Goal: Task Accomplishment & Management: Manage account settings

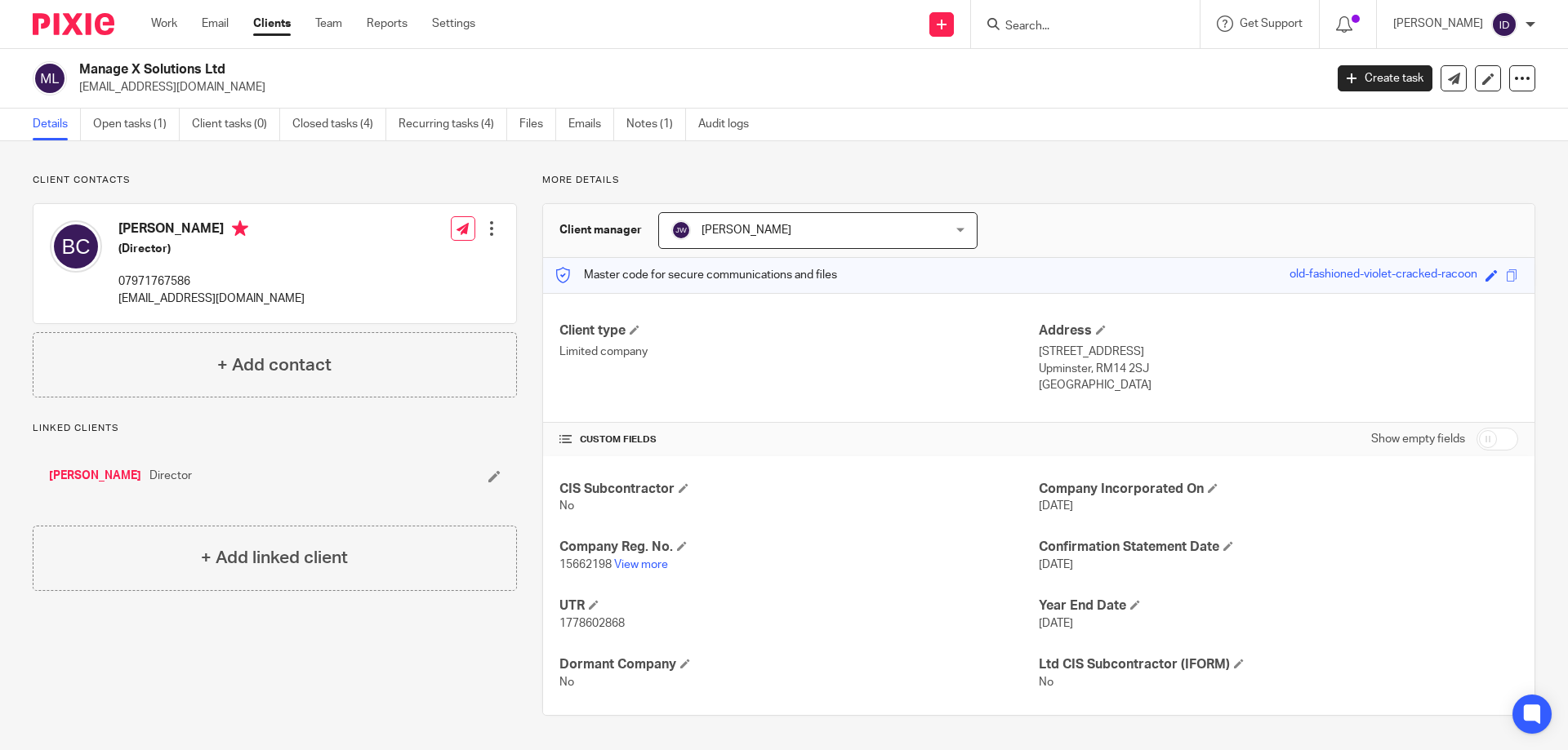
click at [1055, 19] on input "Search" at bounding box center [1077, 27] width 147 height 15
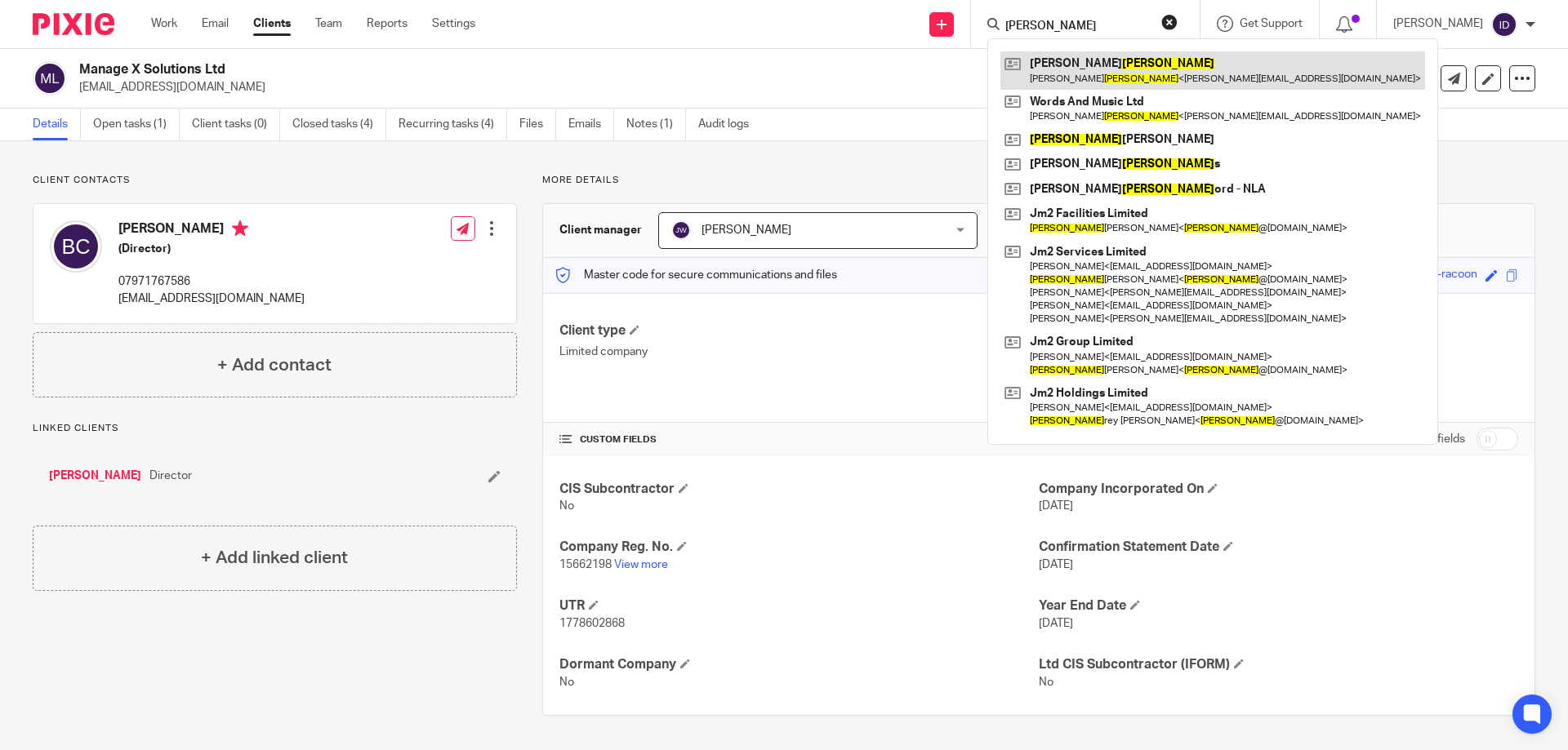
type input "[PERSON_NAME]"
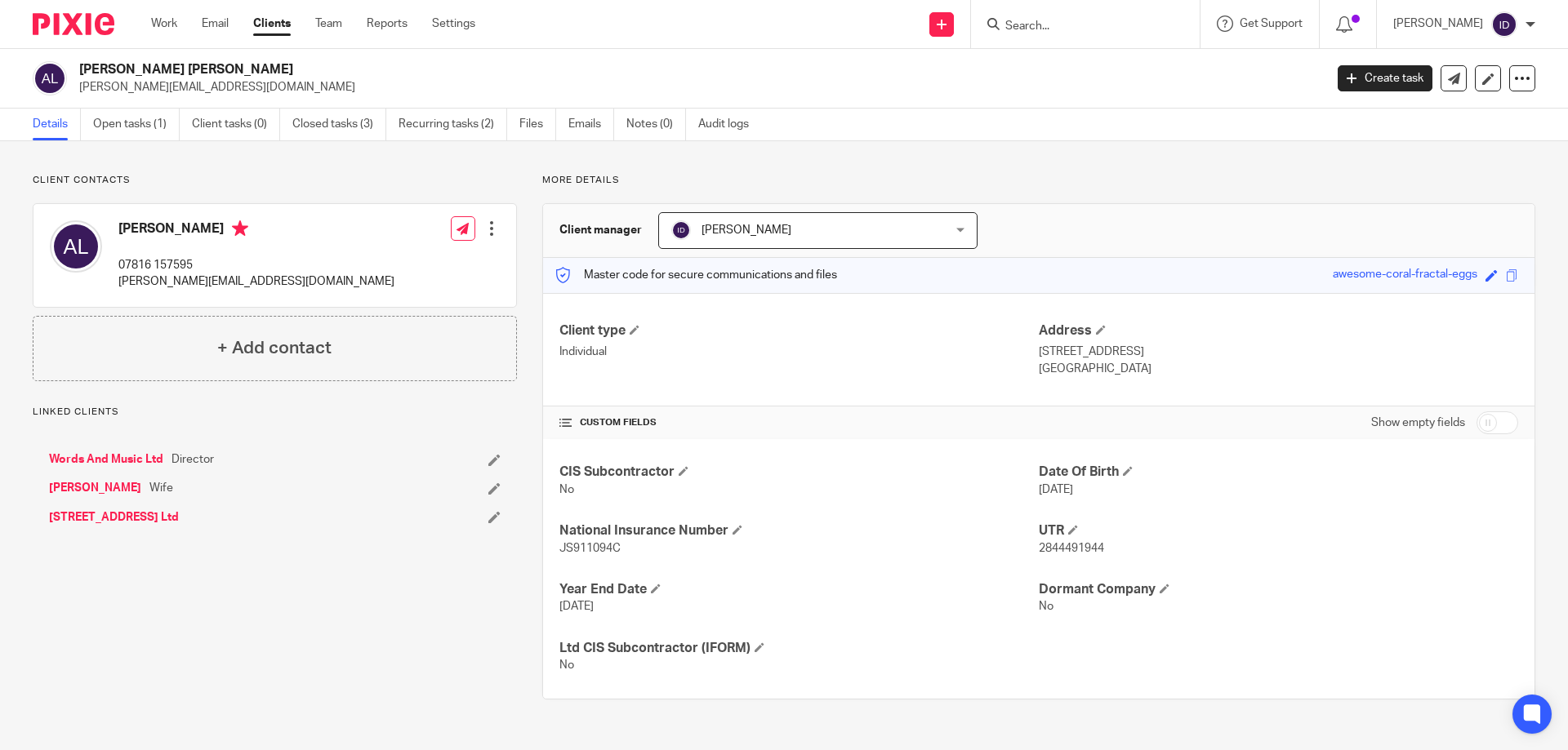
click at [123, 130] on link "Open tasks (1)" at bounding box center [136, 125] width 87 height 32
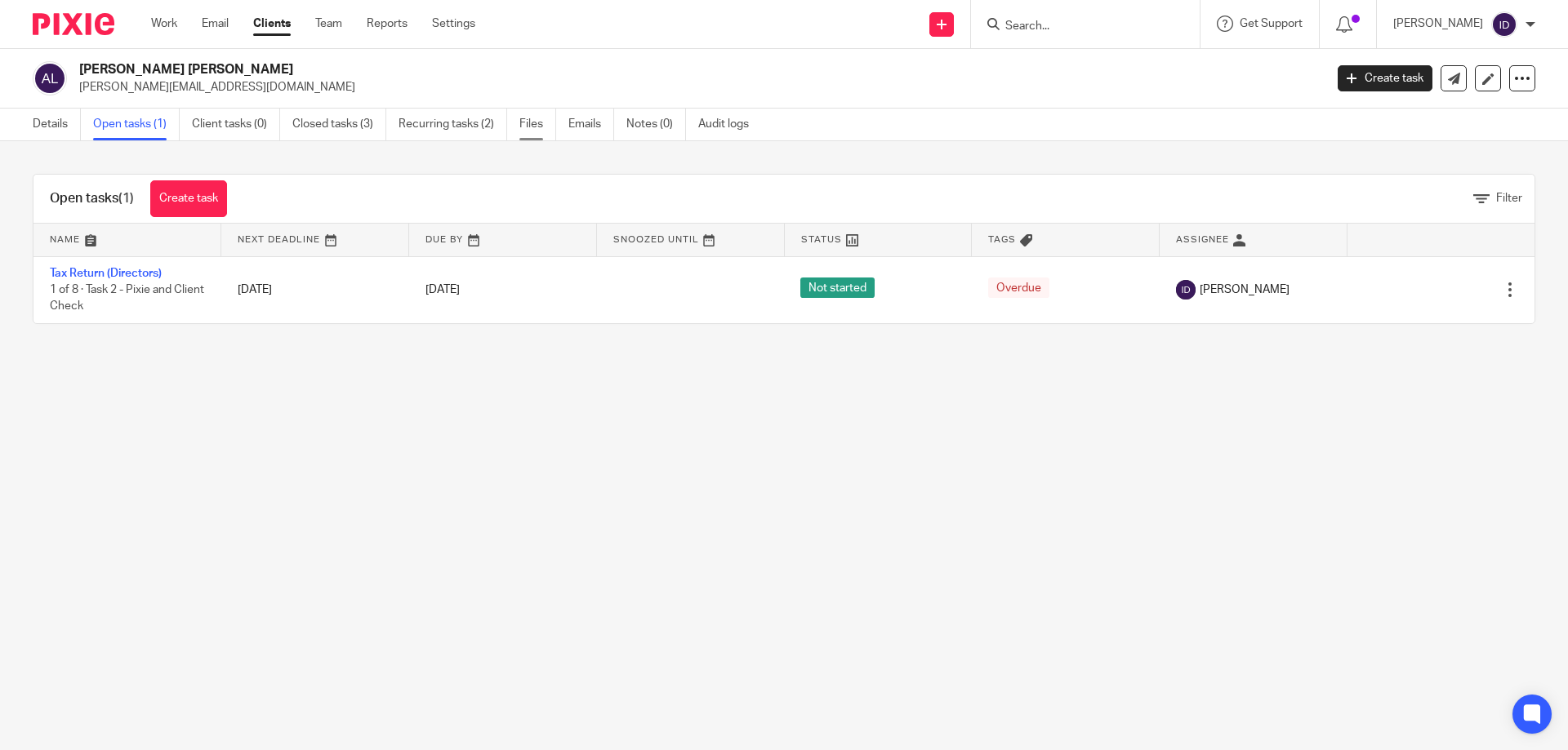
click at [535, 126] on link "Files" at bounding box center [538, 125] width 37 height 32
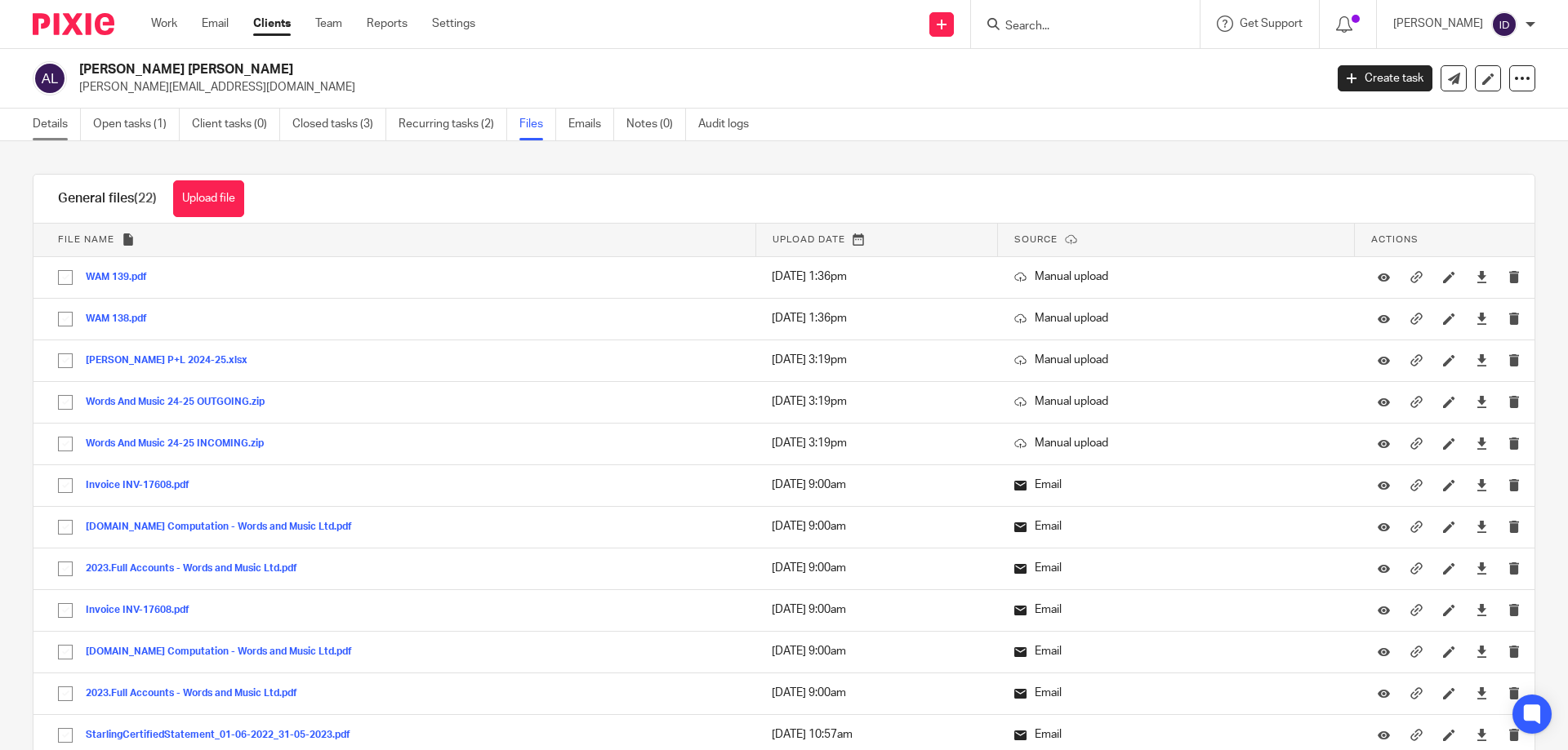
click at [40, 123] on link "Details" at bounding box center [57, 125] width 49 height 32
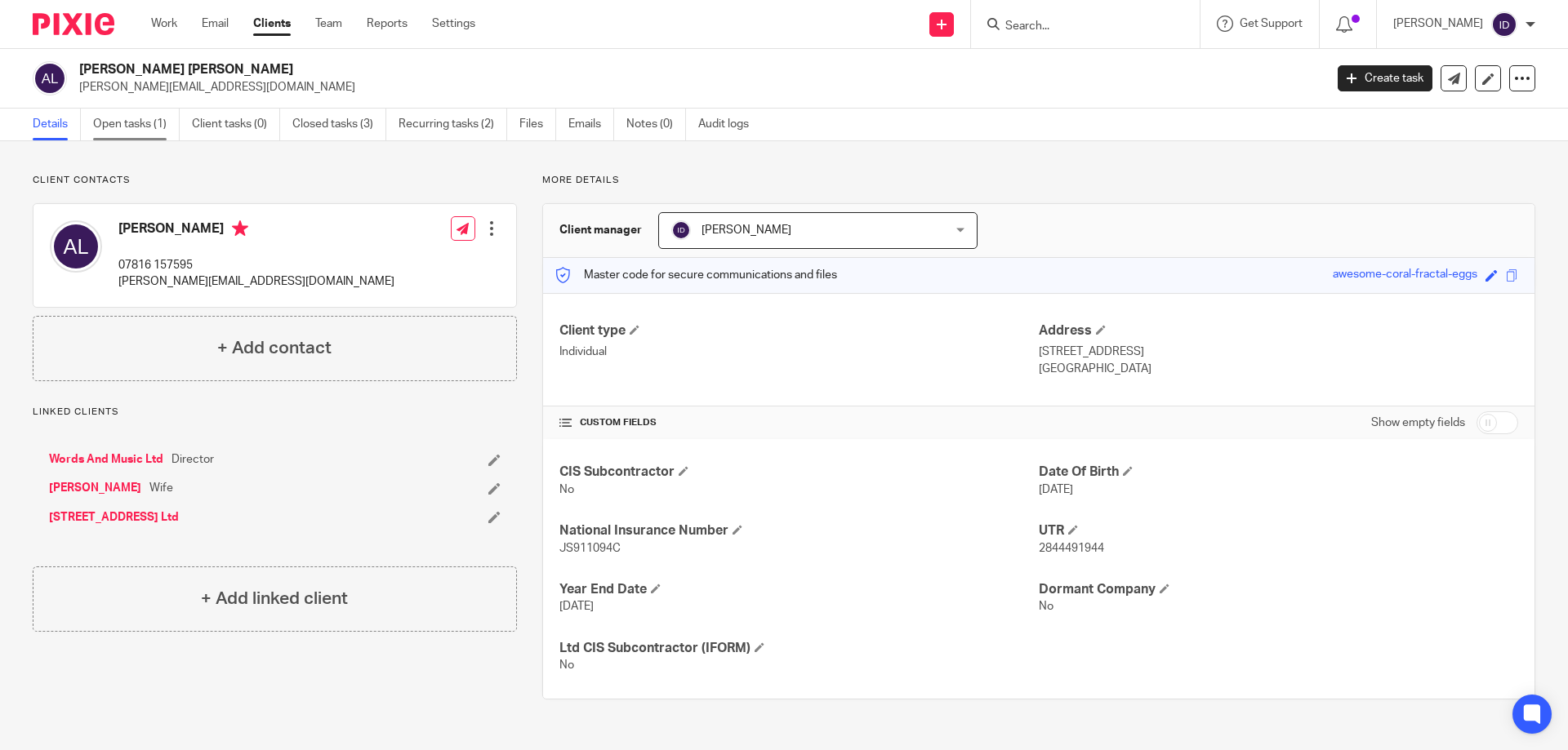
click at [131, 118] on link "Open tasks (1)" at bounding box center [136, 125] width 87 height 32
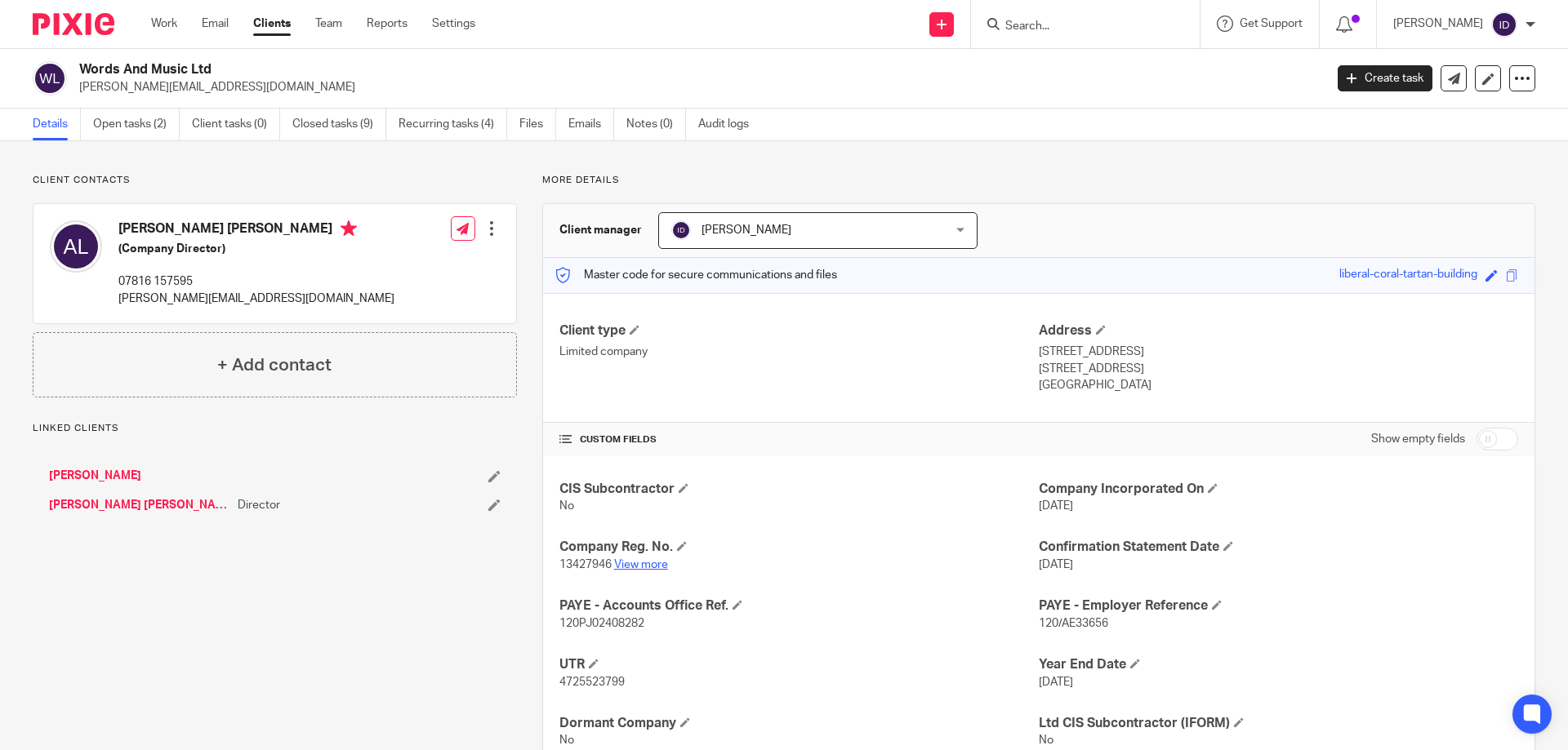
click at [639, 559] on link "View more" at bounding box center [641, 565] width 54 height 12
click at [112, 126] on link "Open tasks (2)" at bounding box center [136, 125] width 87 height 32
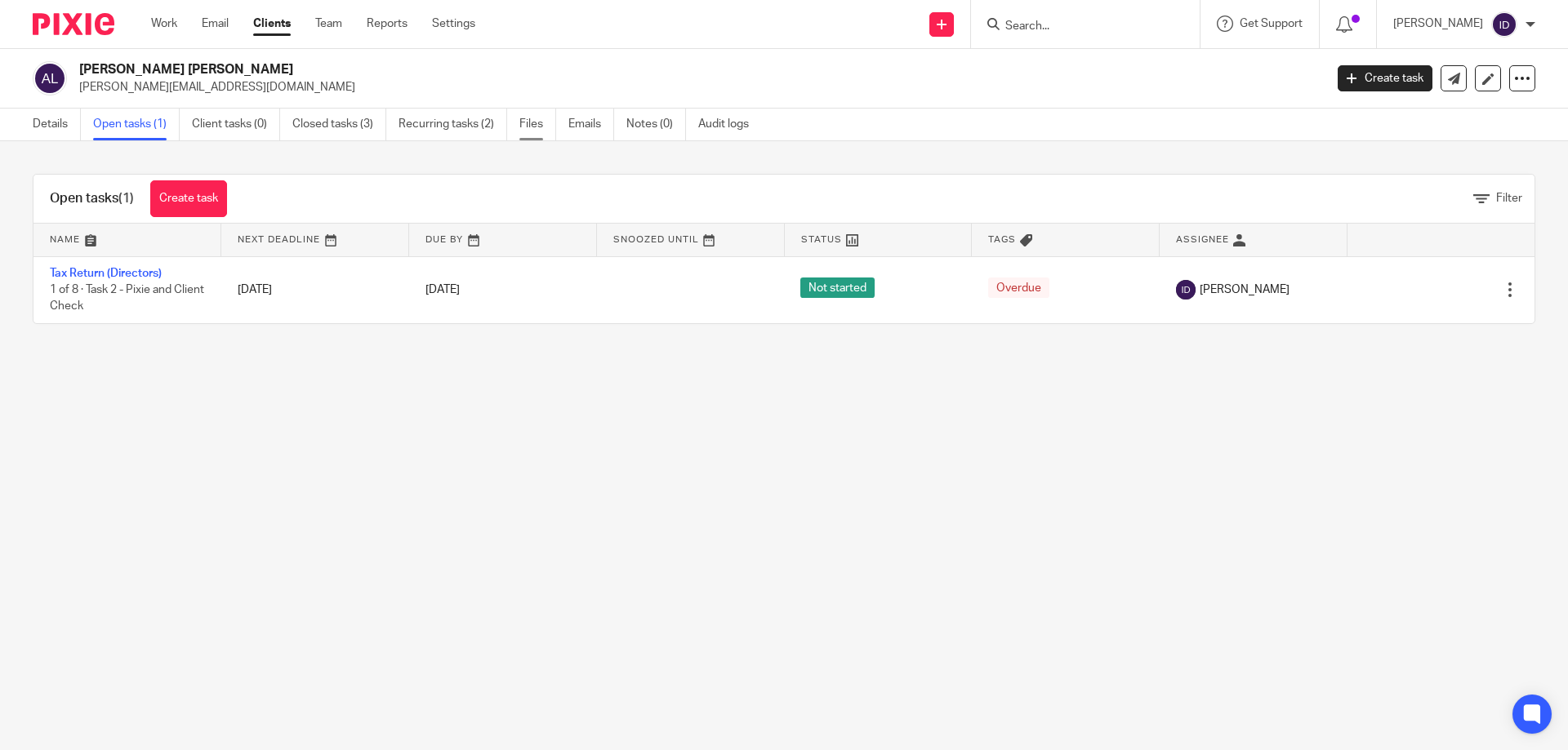
click at [520, 122] on link "Files" at bounding box center [538, 125] width 37 height 32
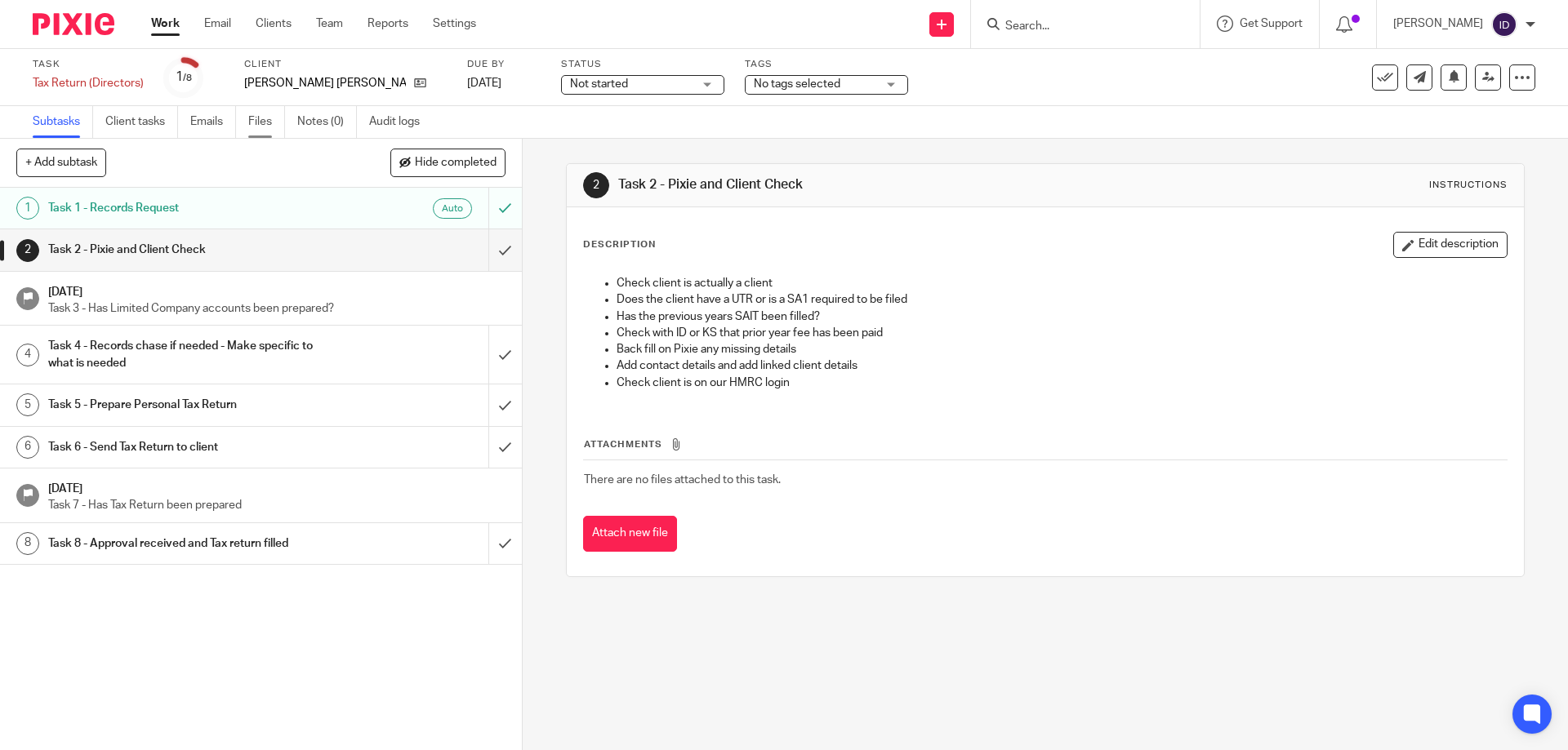
click at [258, 127] on link "Files" at bounding box center [267, 122] width 37 height 32
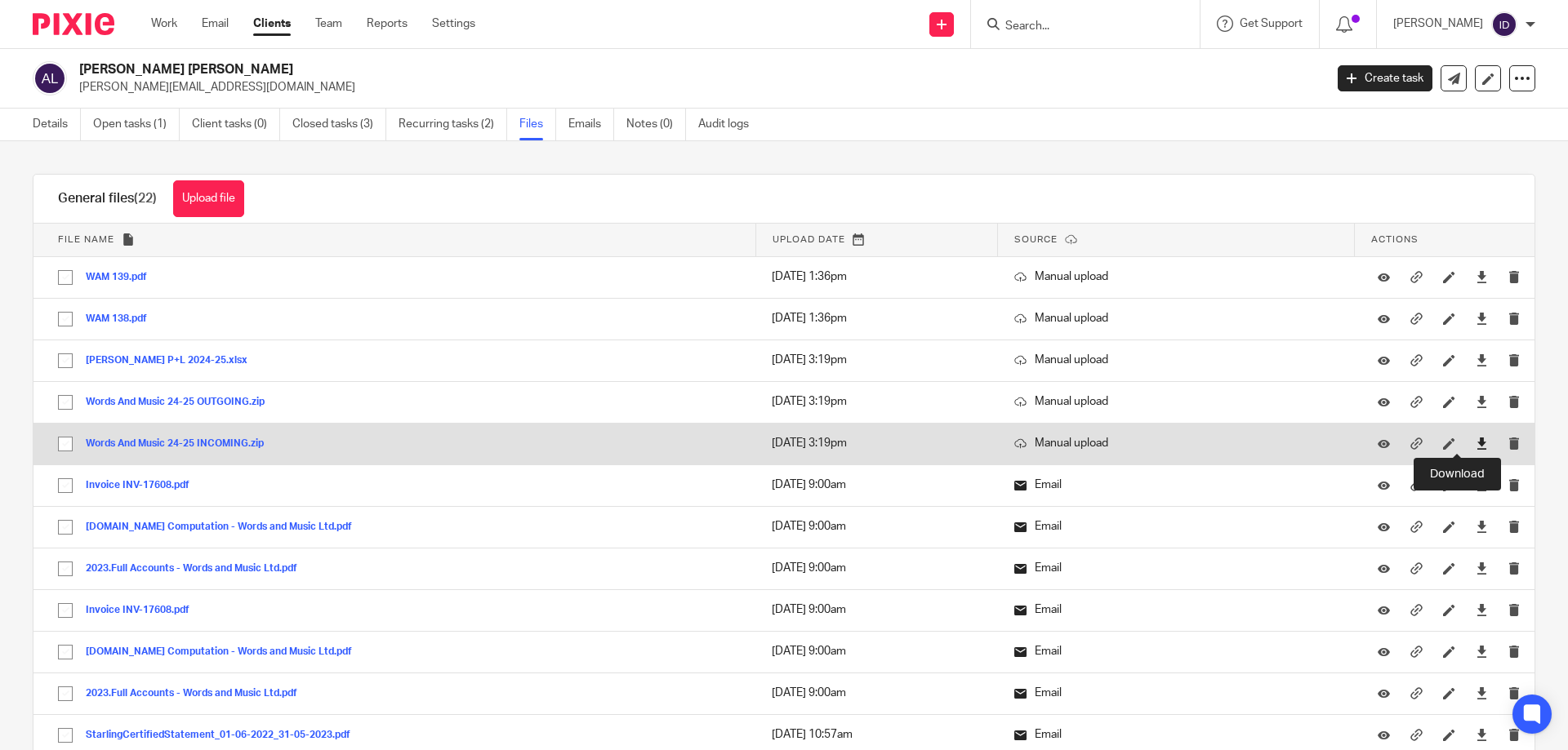
click at [1476, 447] on icon at bounding box center [1482, 443] width 13 height 13
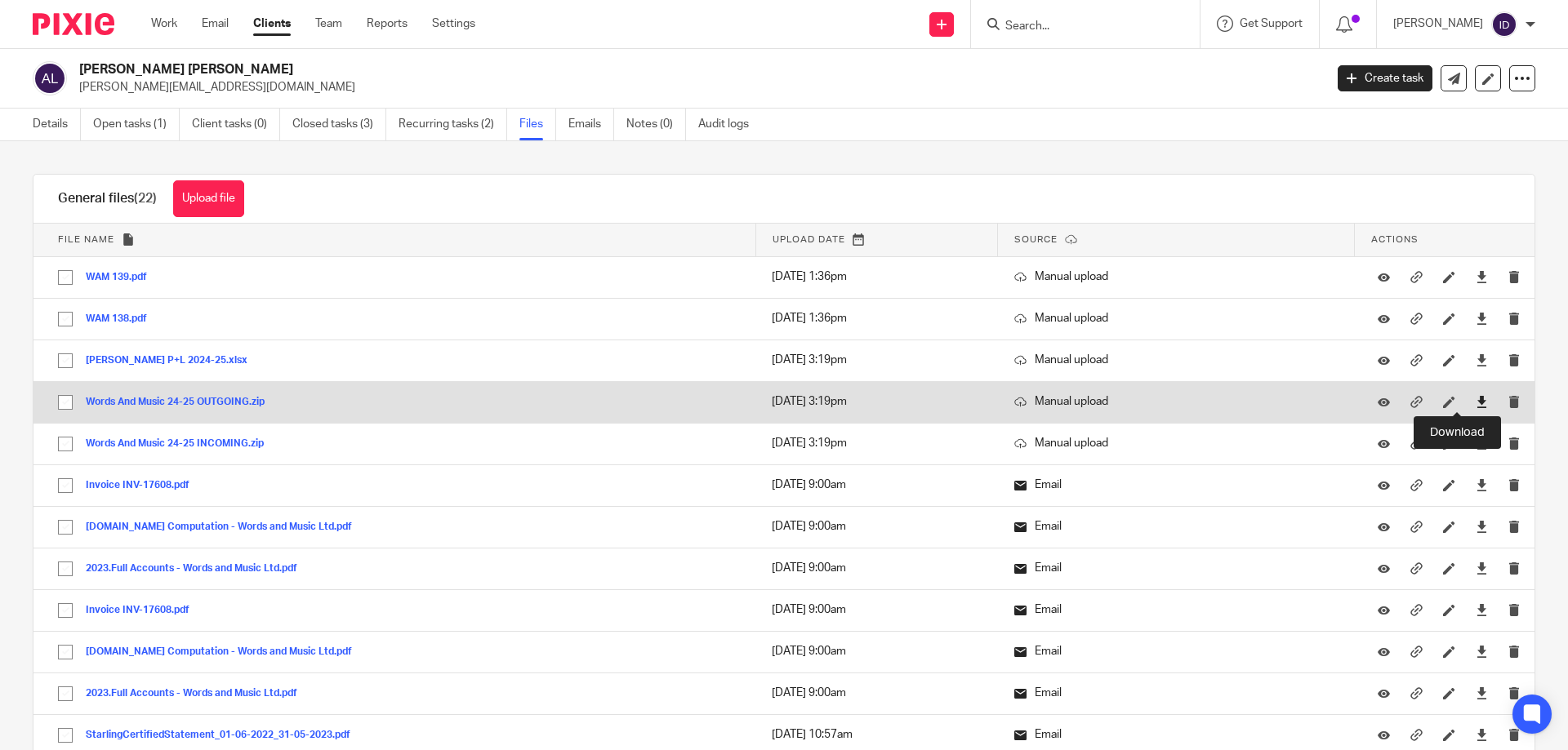
click at [1476, 406] on icon at bounding box center [1482, 402] width 13 height 13
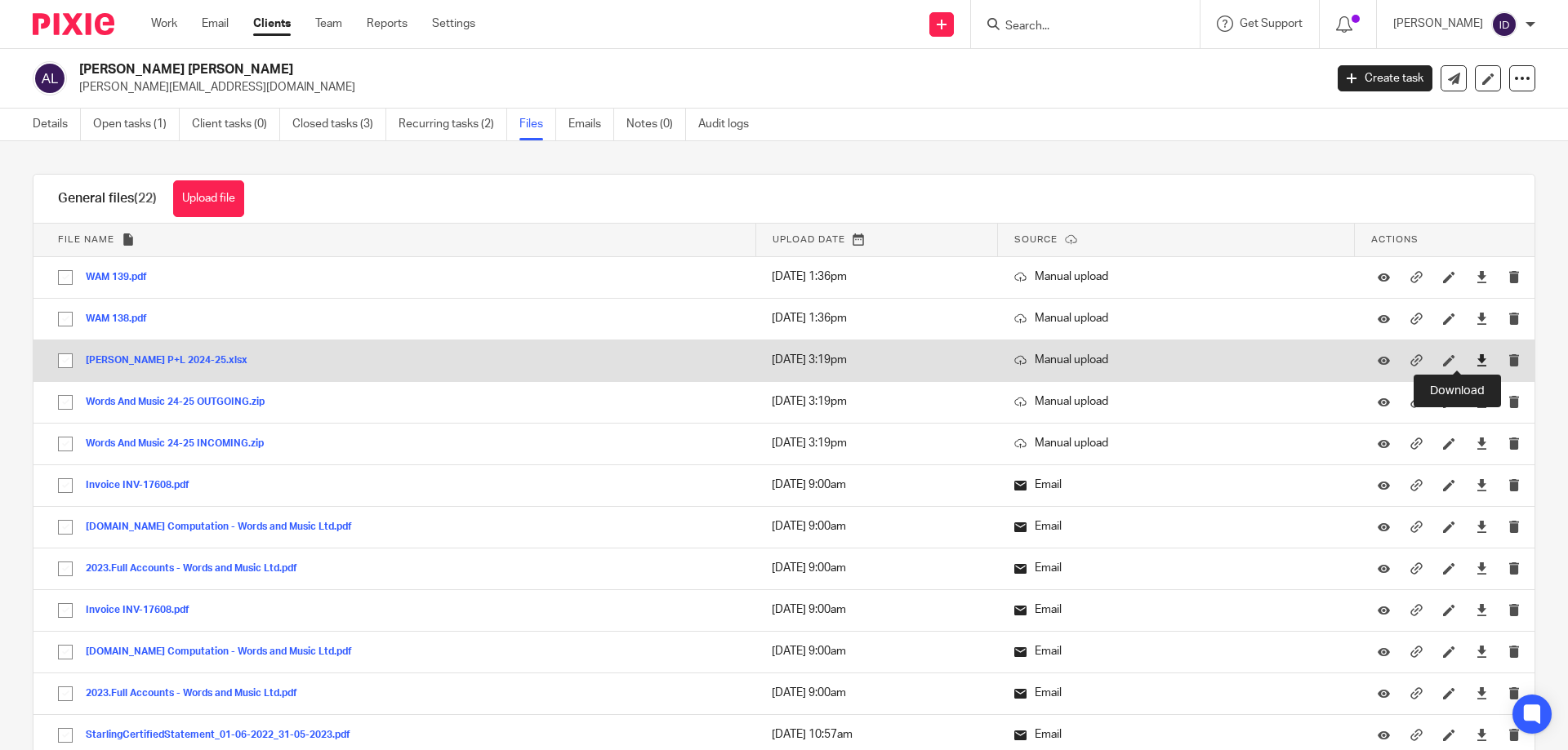
click at [1476, 358] on icon at bounding box center [1482, 360] width 13 height 13
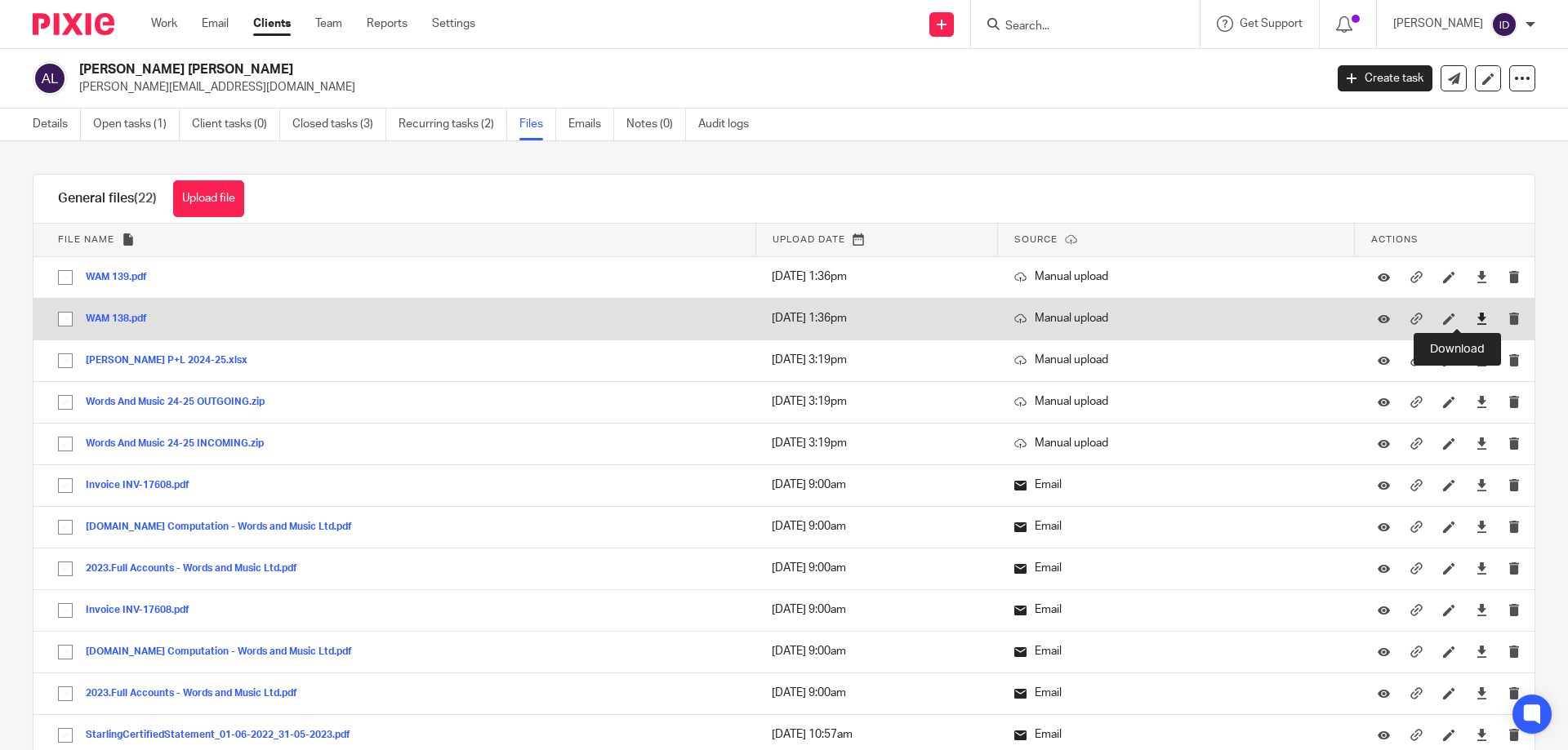
click at [1476, 317] on icon at bounding box center [1482, 319] width 13 height 13
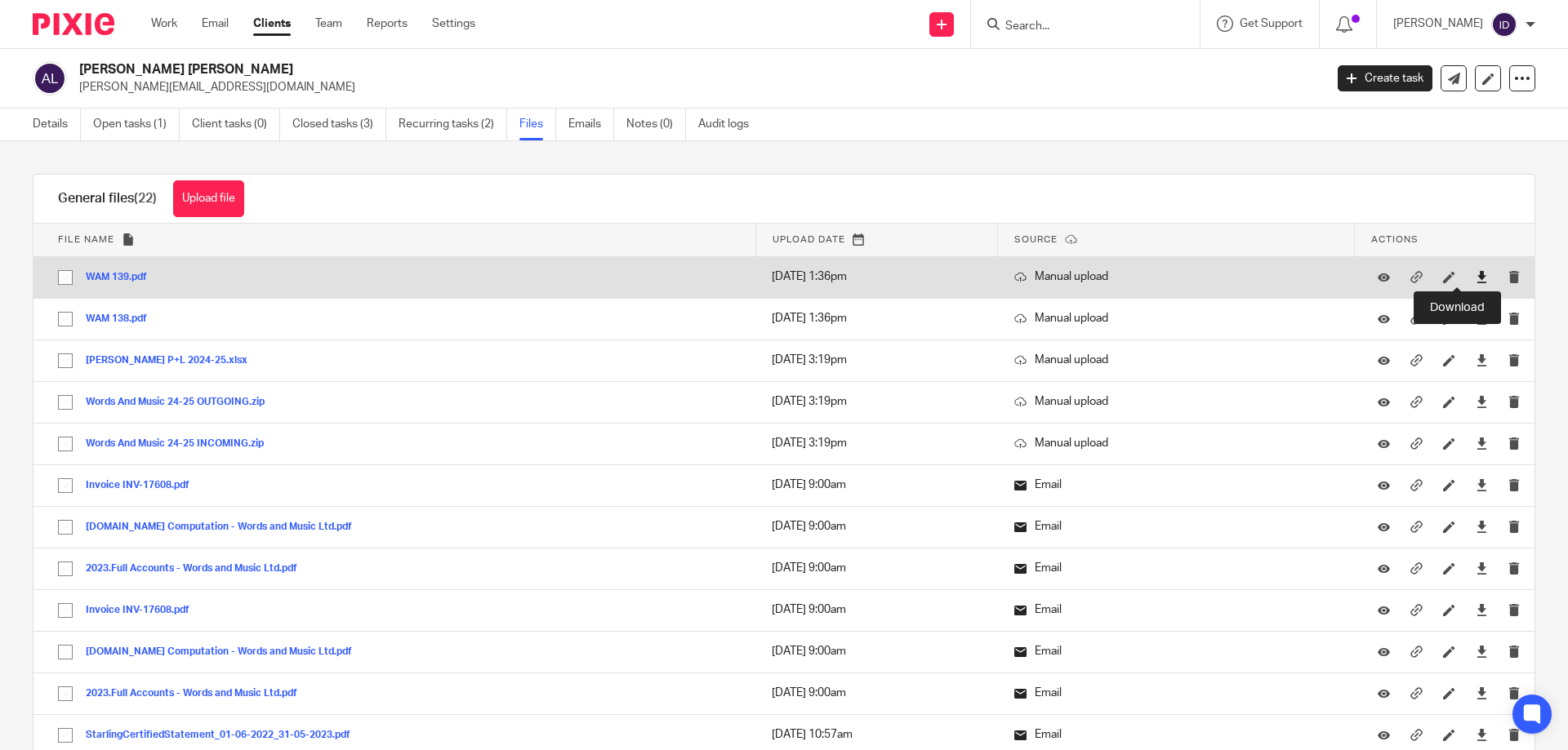
click at [1476, 275] on icon at bounding box center [1482, 277] width 13 height 13
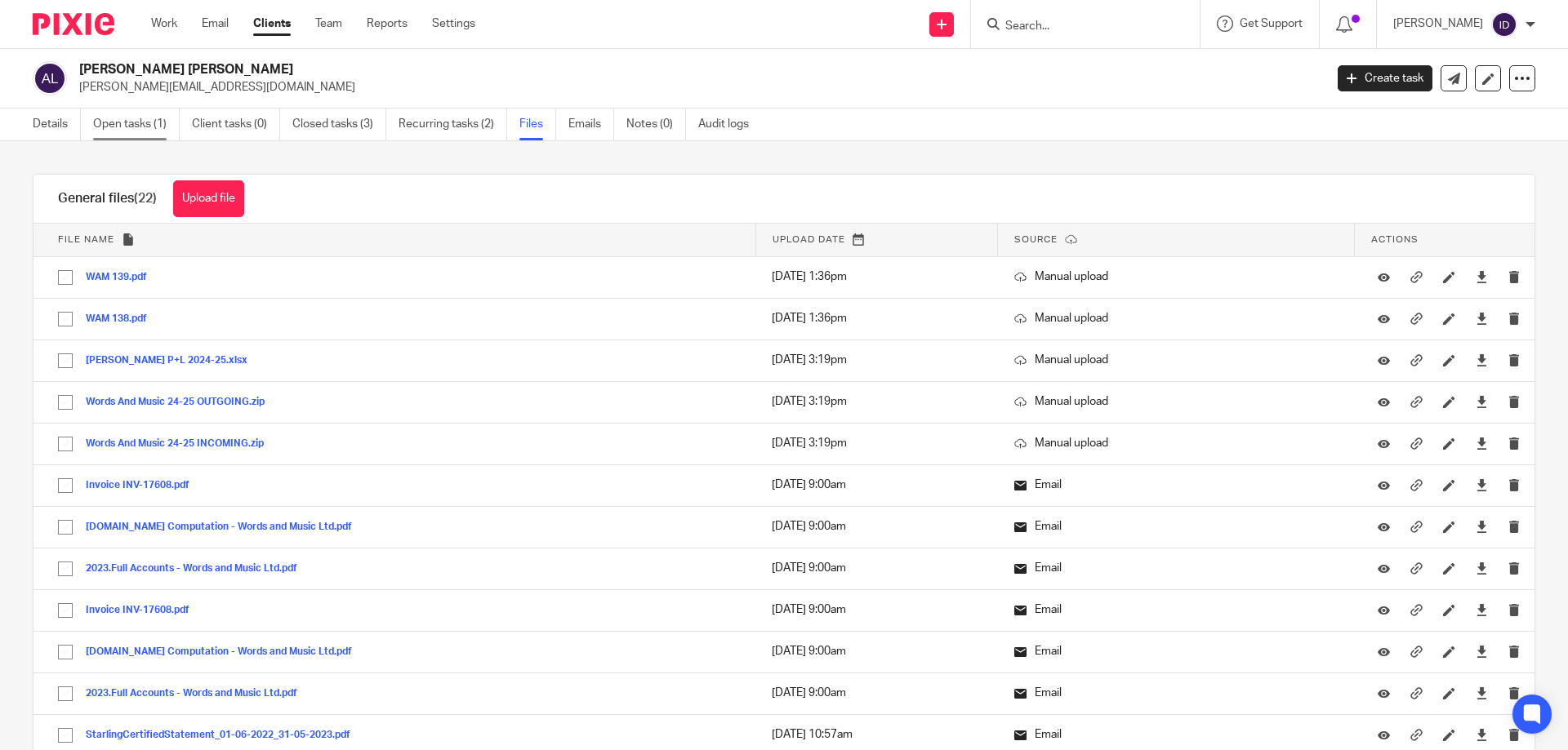
click at [115, 134] on link "Open tasks (1)" at bounding box center [136, 125] width 87 height 32
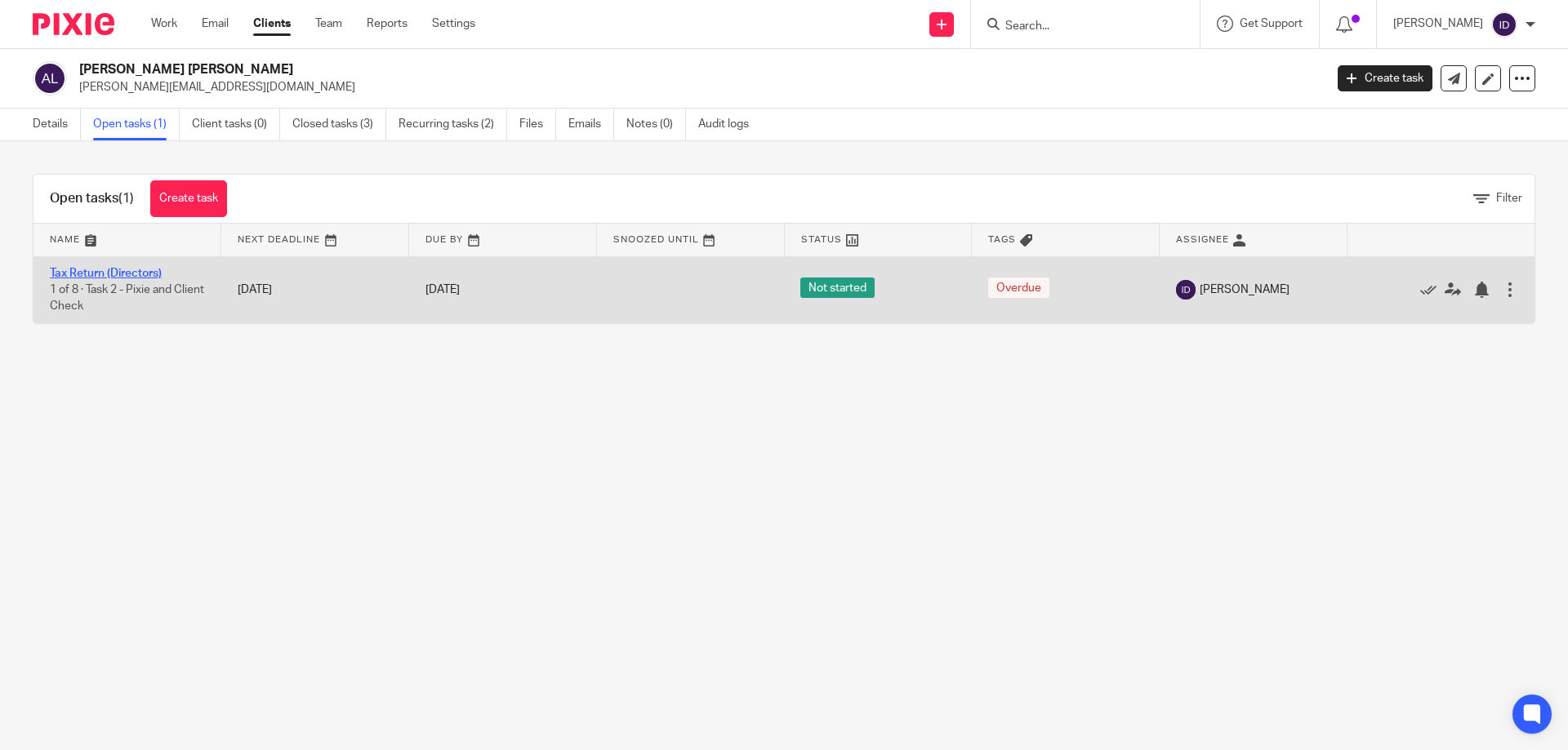
click at [119, 274] on link "Tax Return (Directors)" at bounding box center [106, 273] width 112 height 12
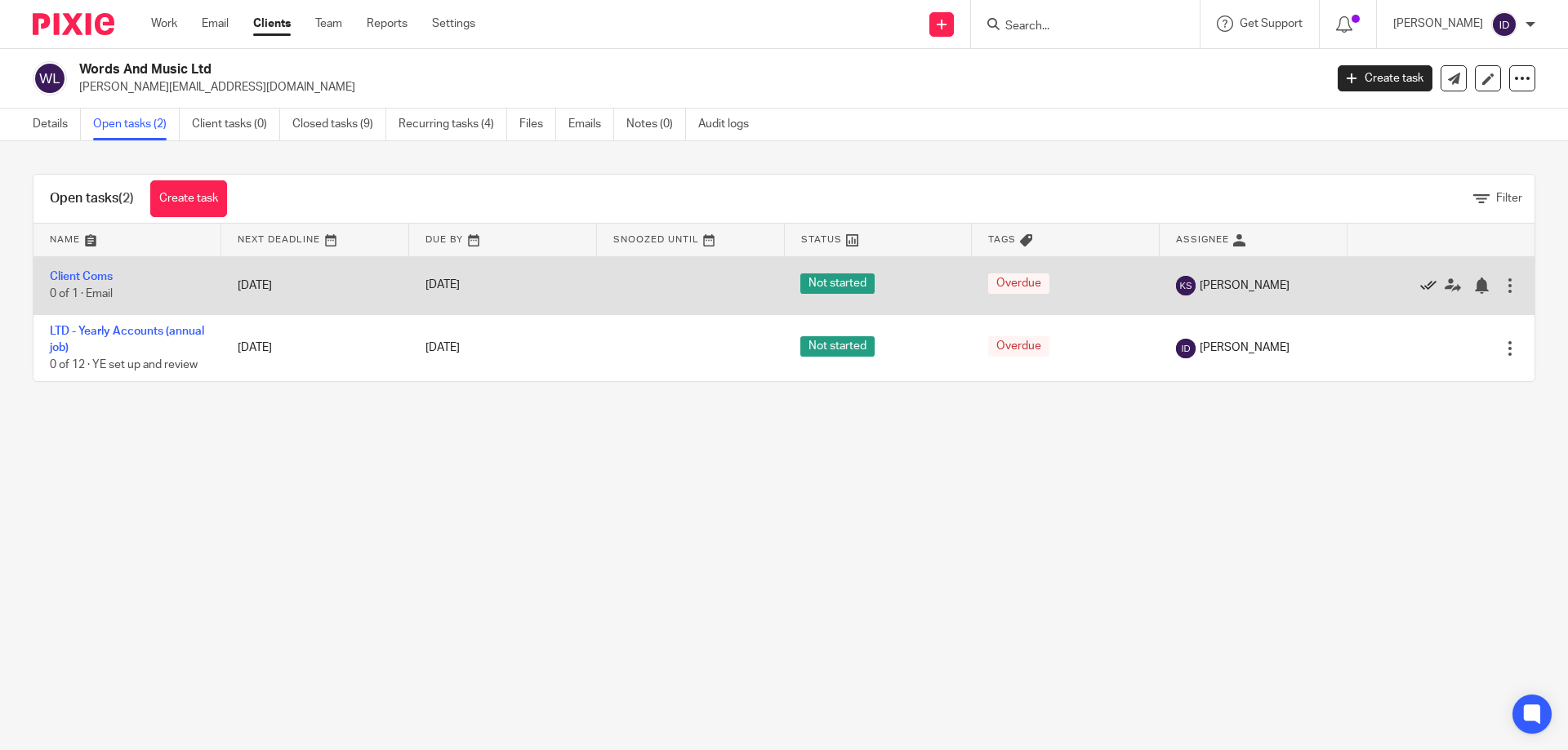
click at [1420, 288] on icon at bounding box center [1428, 286] width 17 height 17
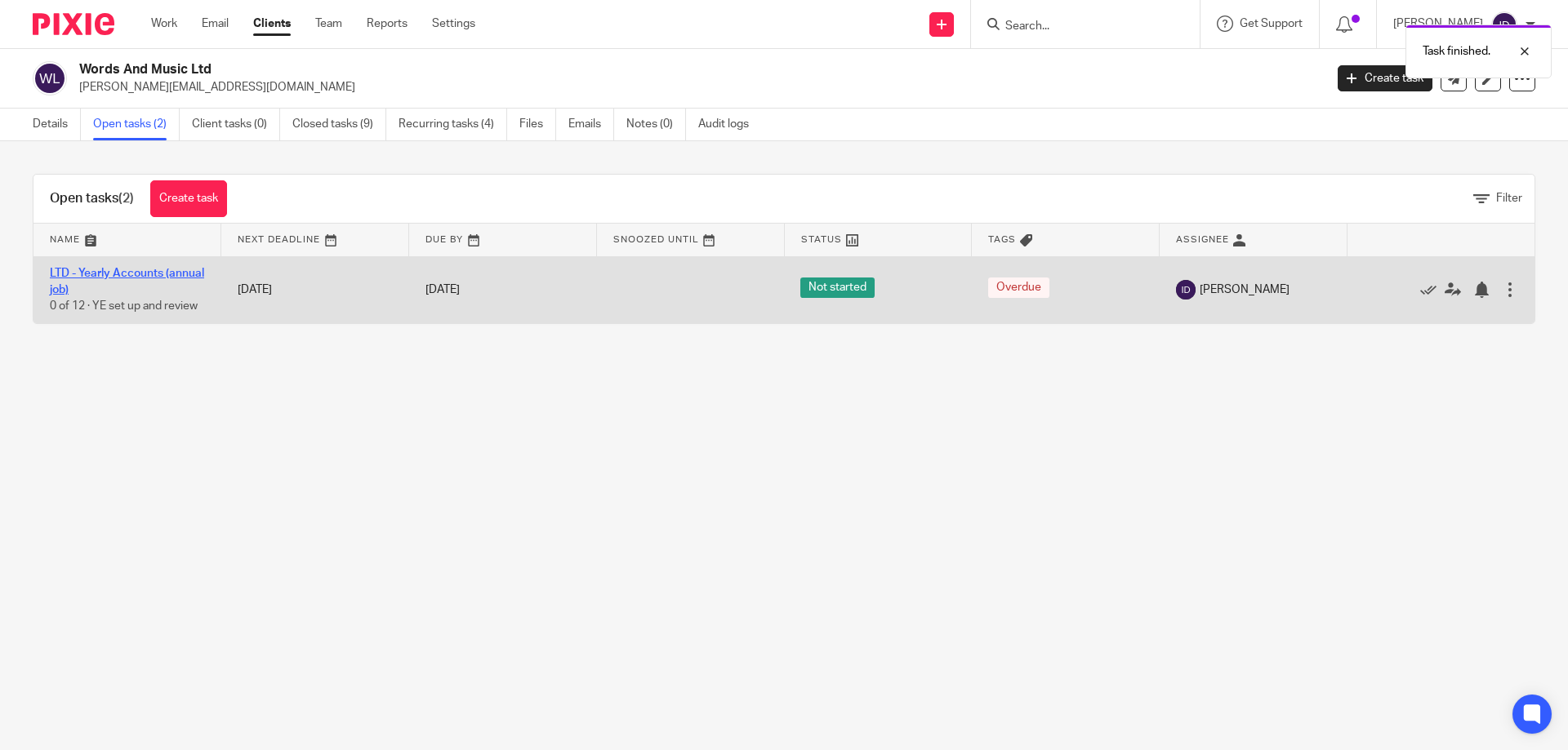
click at [116, 277] on link "LTD - Yearly Accounts (annual job)" at bounding box center [127, 281] width 155 height 28
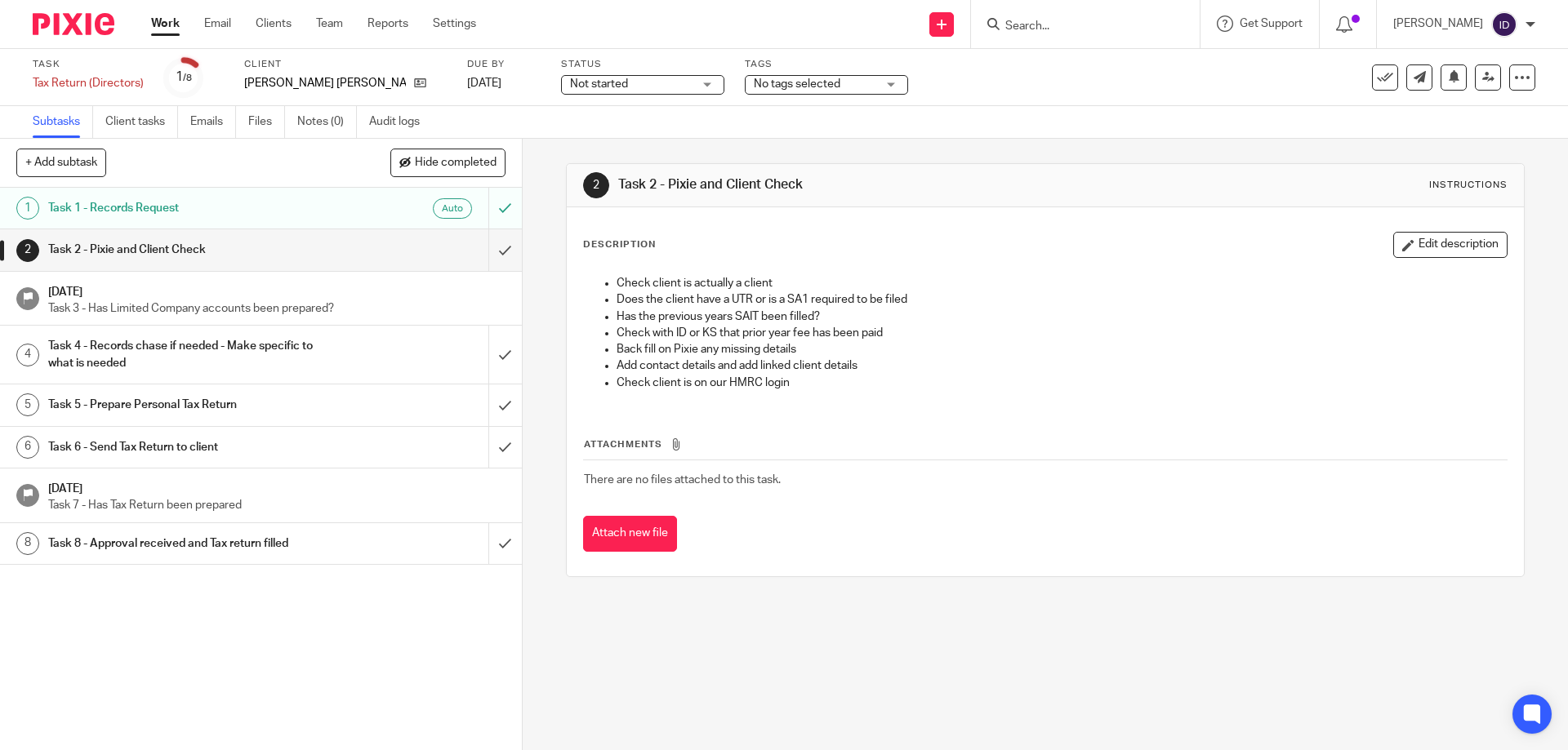
click at [757, 85] on span "No tags selected" at bounding box center [797, 84] width 87 height 12
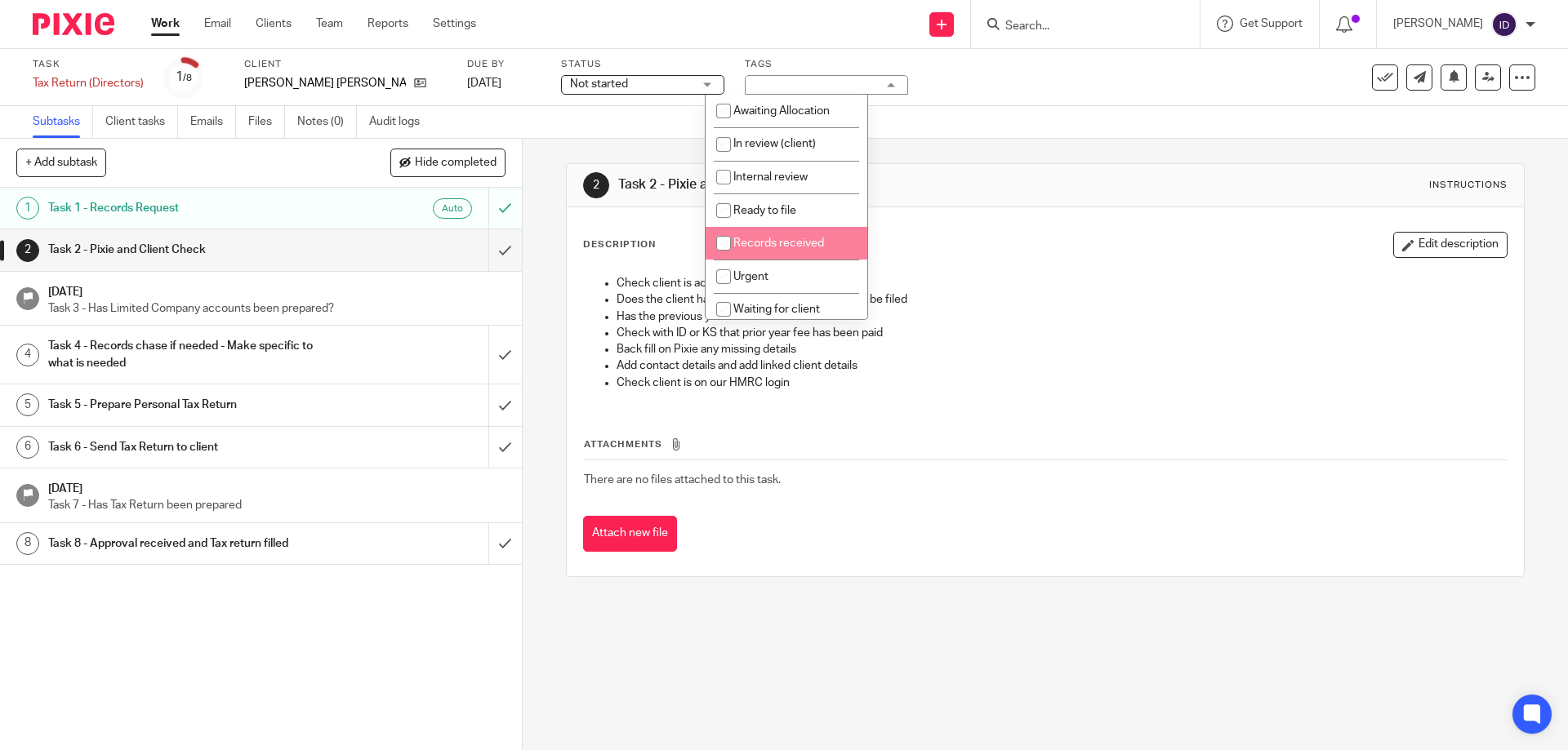
click at [724, 242] on input "checkbox" at bounding box center [723, 242] width 31 height 31
checkbox input "true"
click at [324, 128] on link "Notes (0)" at bounding box center [326, 122] width 59 height 32
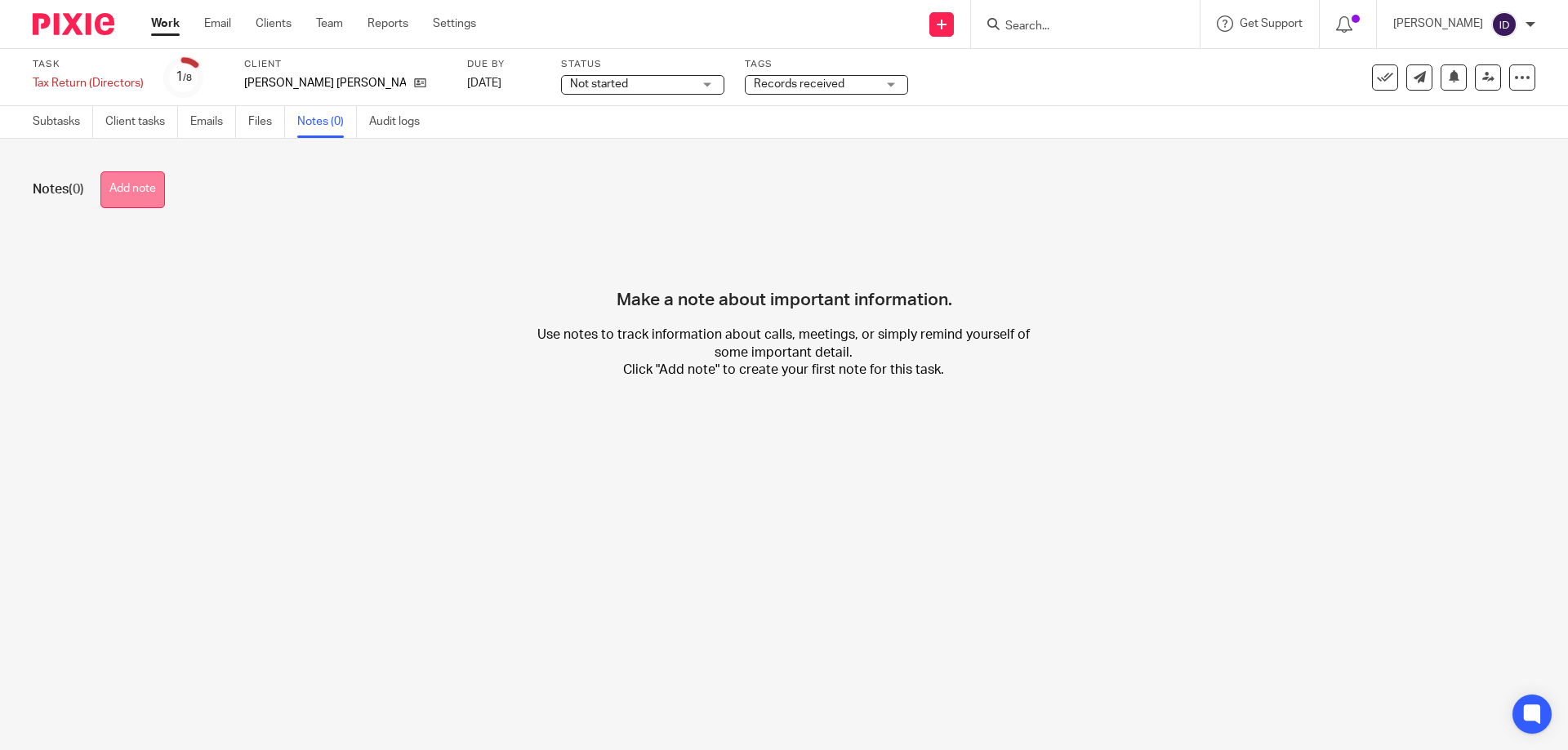
click at [146, 198] on button "Add note" at bounding box center [132, 190] width 64 height 37
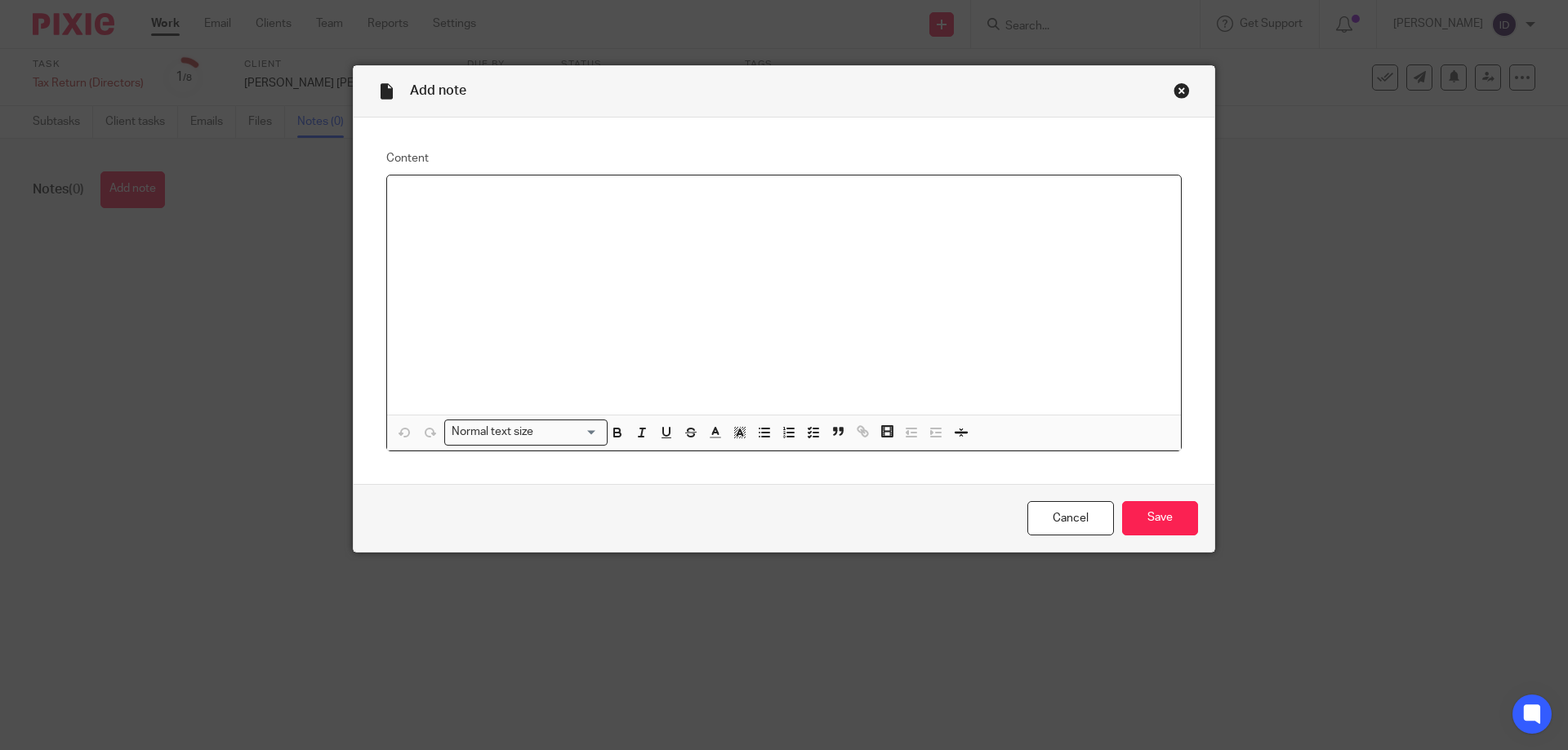
click at [524, 271] on div at bounding box center [784, 295] width 794 height 239
click at [1145, 524] on input "Save" at bounding box center [1160, 519] width 76 height 35
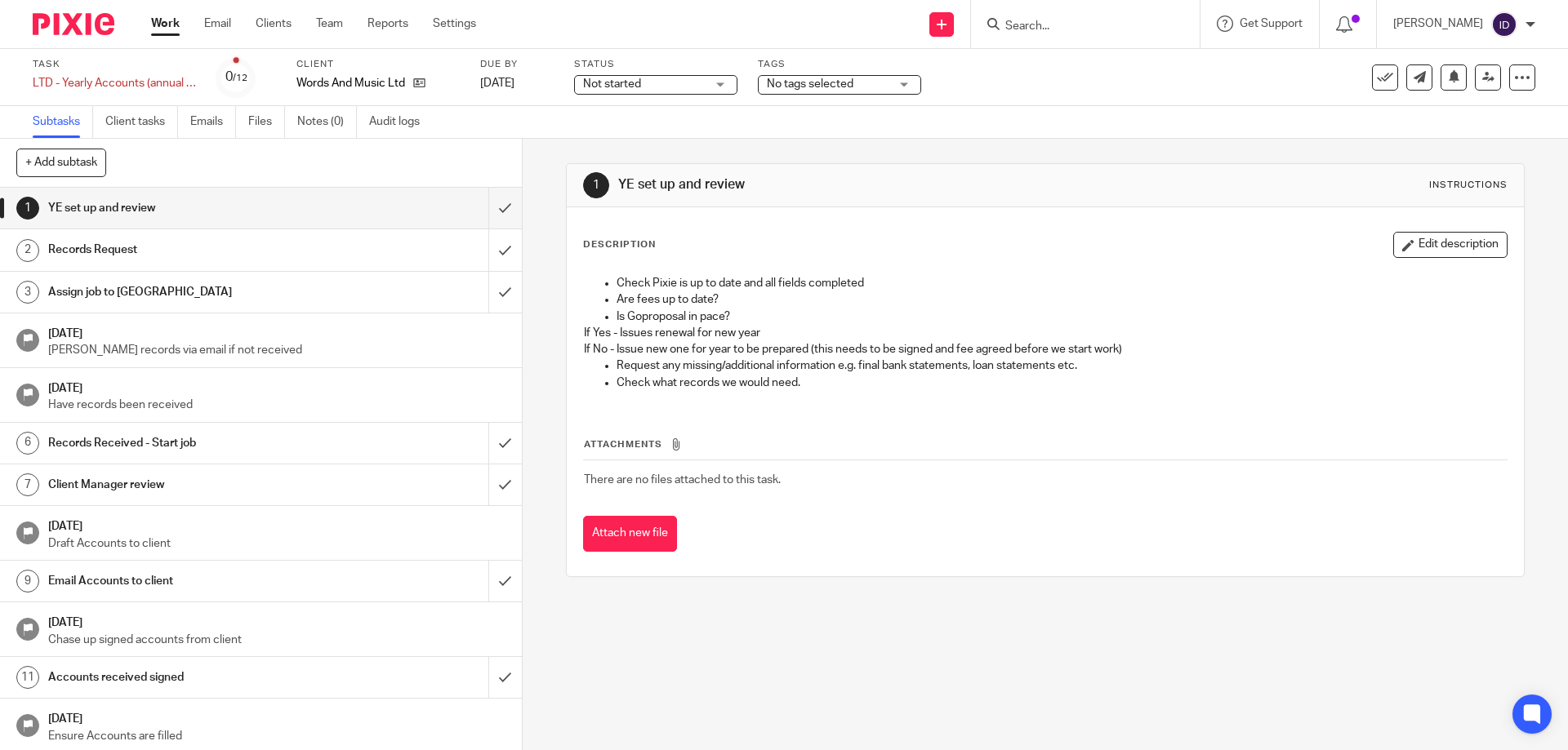
click at [826, 81] on span "No tags selected" at bounding box center [810, 84] width 87 height 12
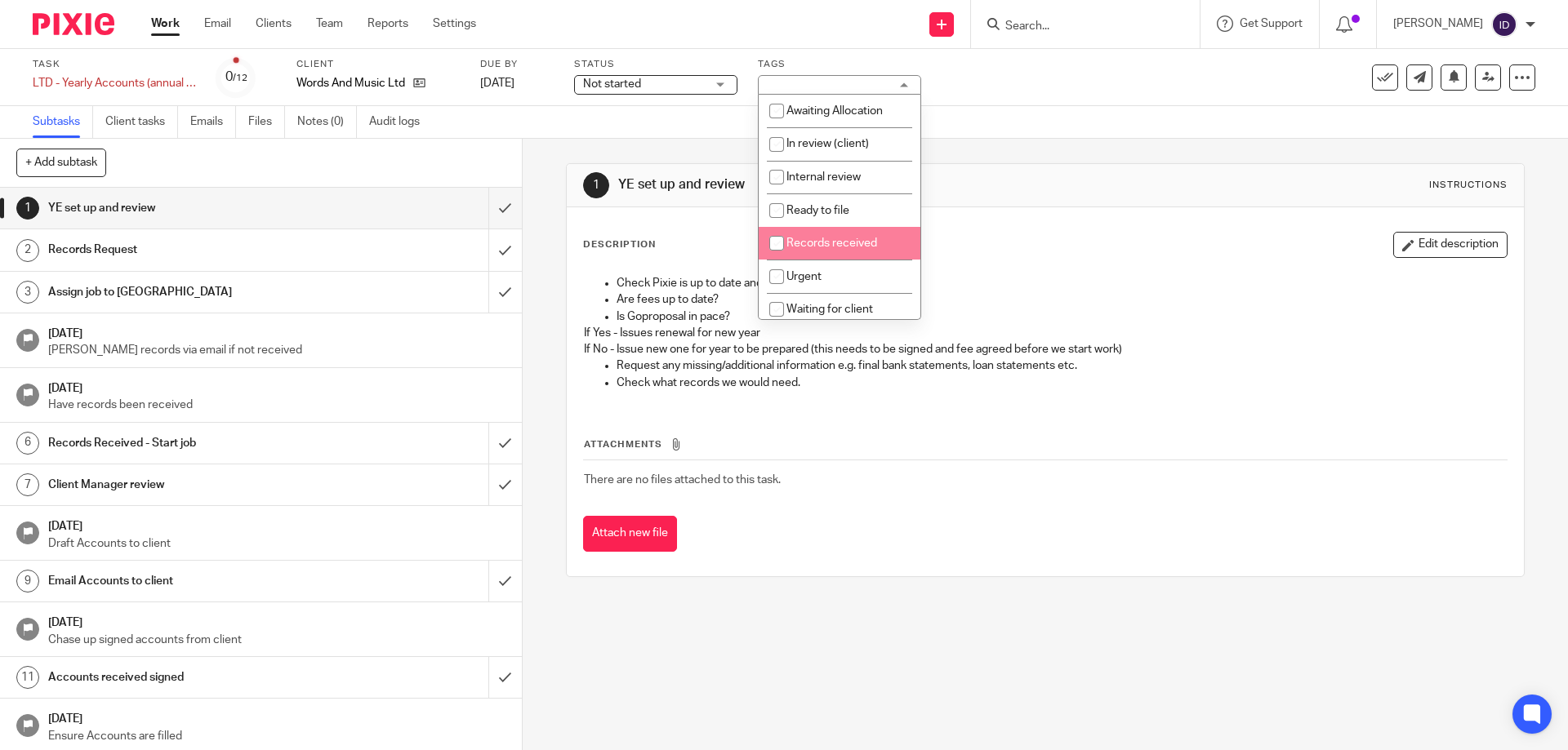
click at [796, 242] on span "Records received" at bounding box center [831, 243] width 90 height 12
checkbox input "true"
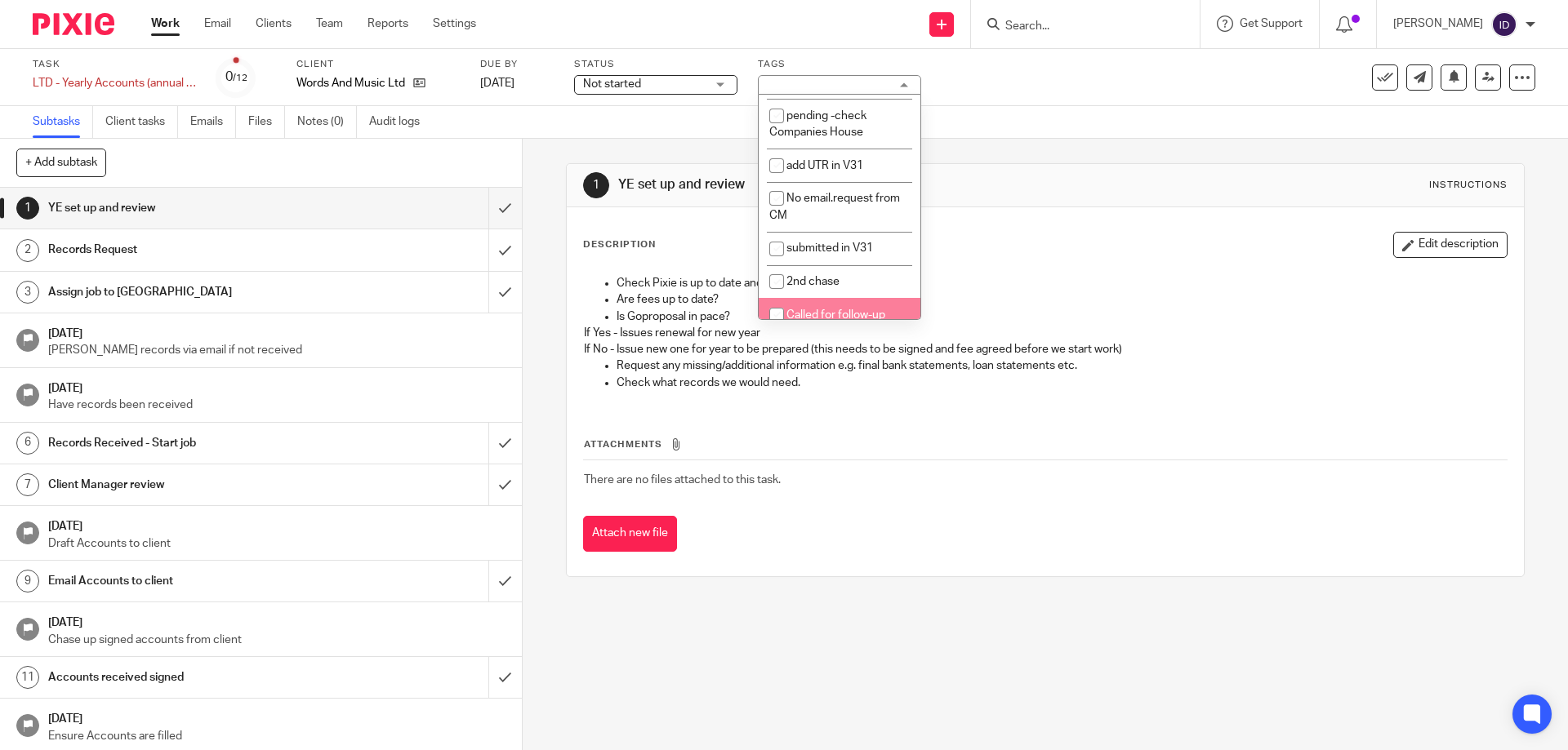
scroll to position [455, 0]
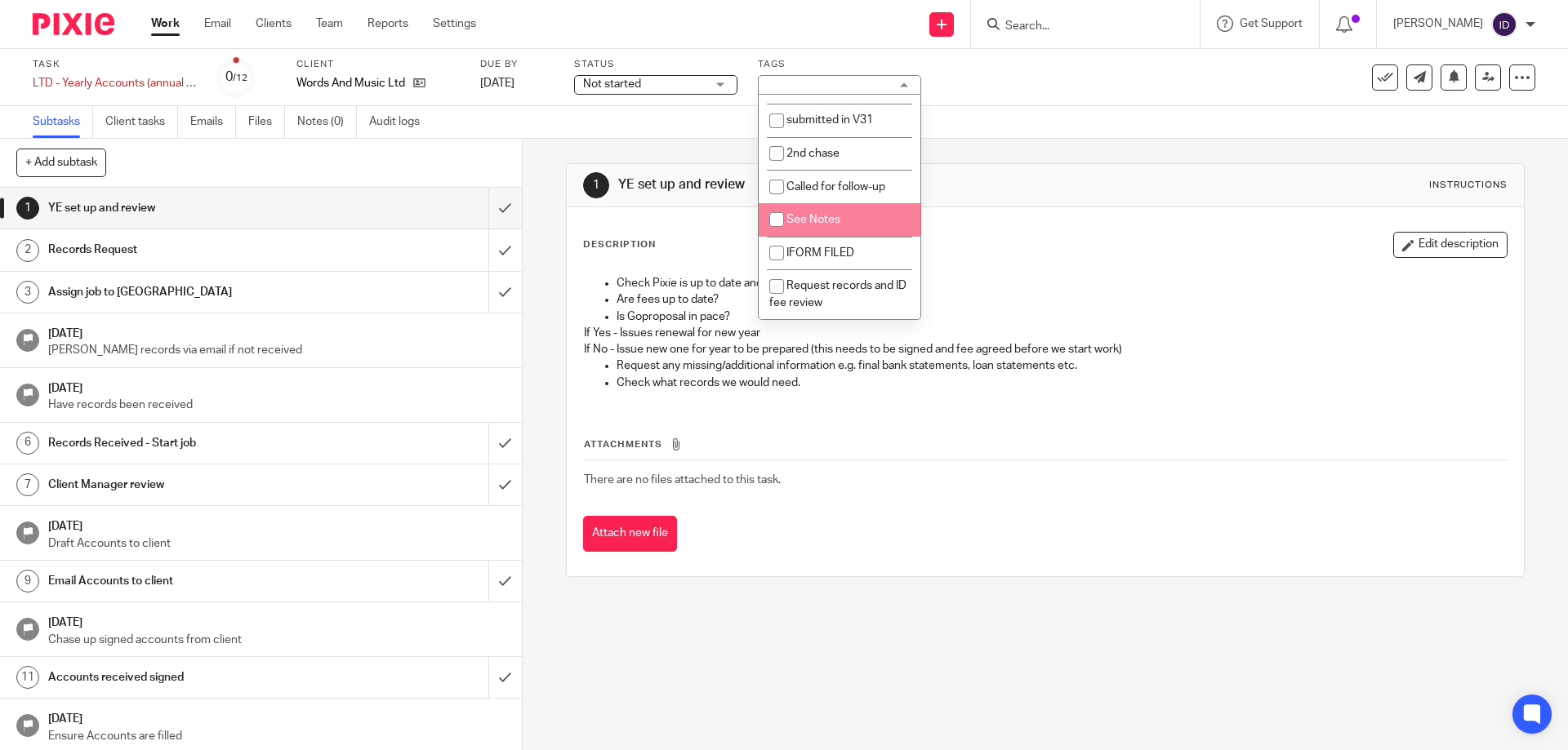
click at [774, 220] on input "checkbox" at bounding box center [776, 219] width 31 height 31
checkbox input "true"
click at [314, 128] on link "Notes (0)" at bounding box center [326, 122] width 59 height 32
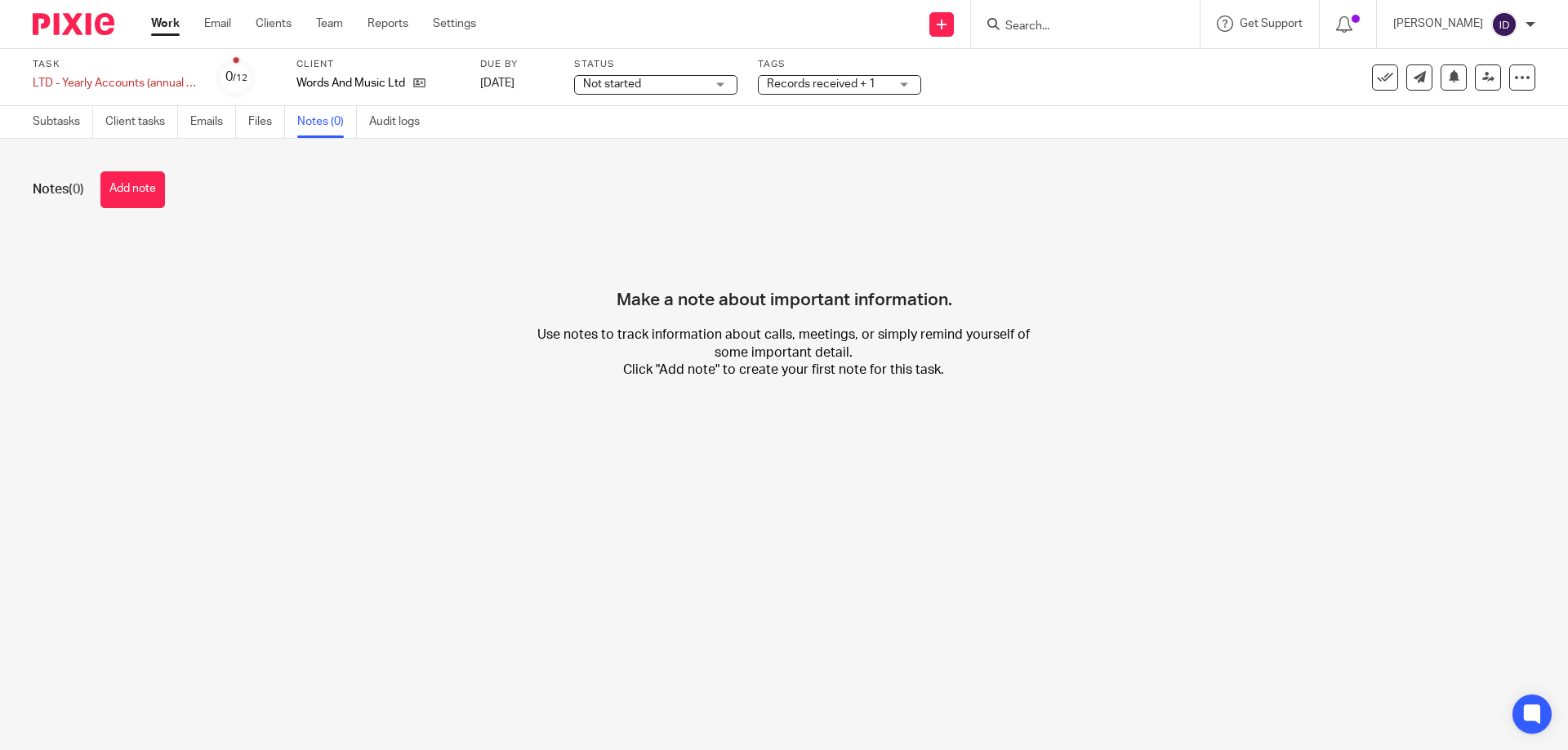
click at [128, 186] on button "Add note" at bounding box center [132, 190] width 64 height 37
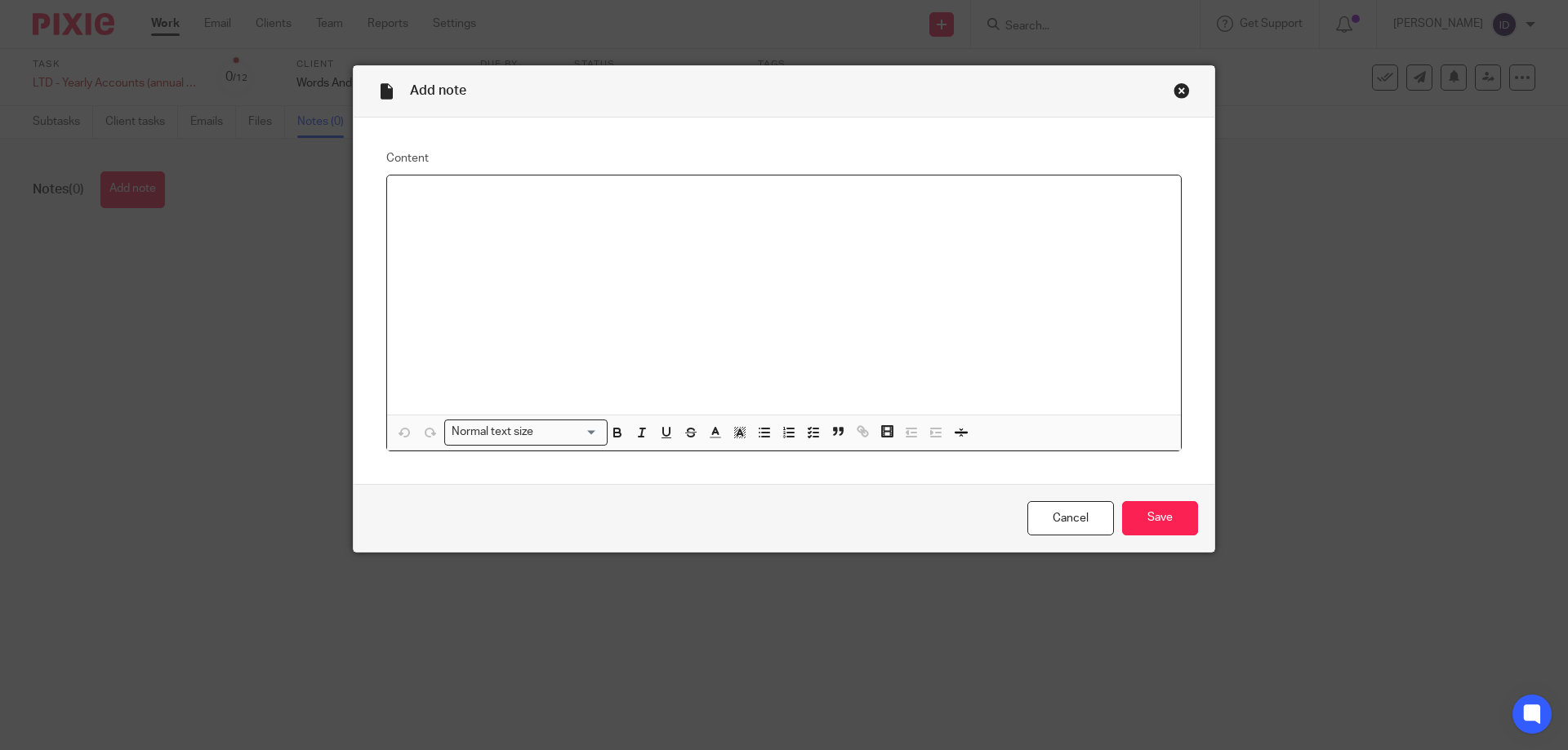
click at [681, 300] on div at bounding box center [784, 295] width 794 height 239
click at [1180, 512] on input "Save" at bounding box center [1160, 519] width 76 height 35
